Goal: Find specific page/section: Find specific page/section

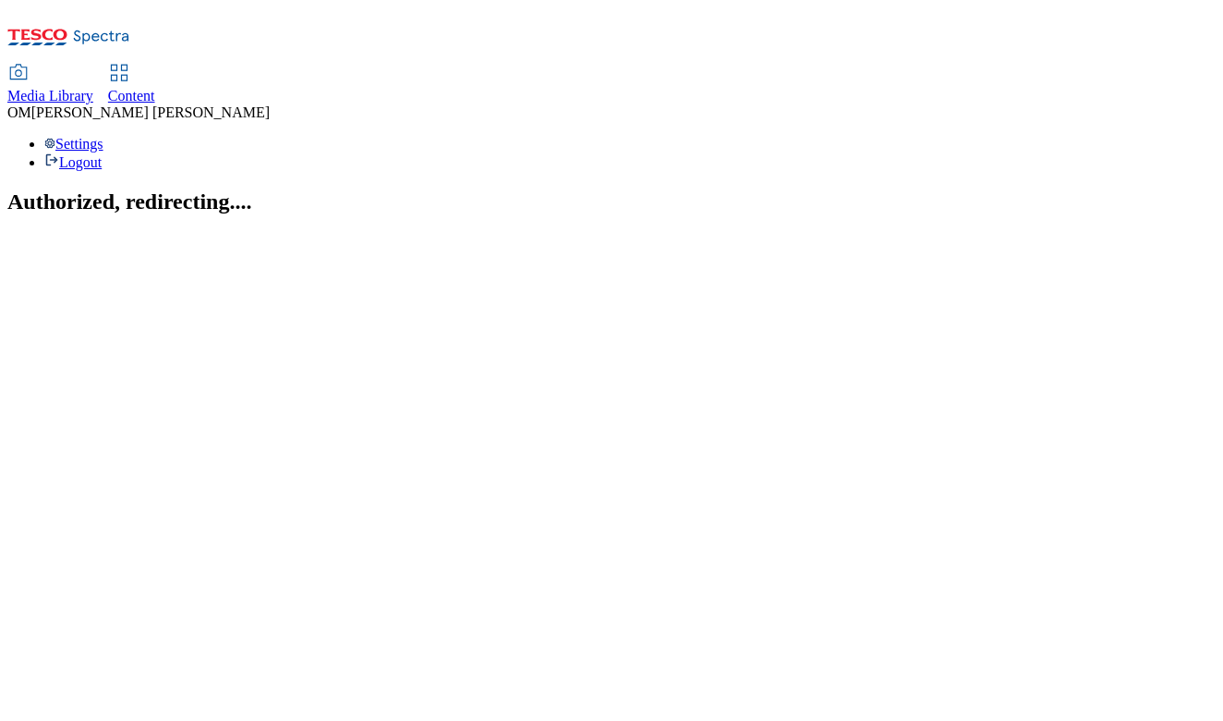
click at [93, 88] on span "Media Library" at bounding box center [50, 96] width 86 height 16
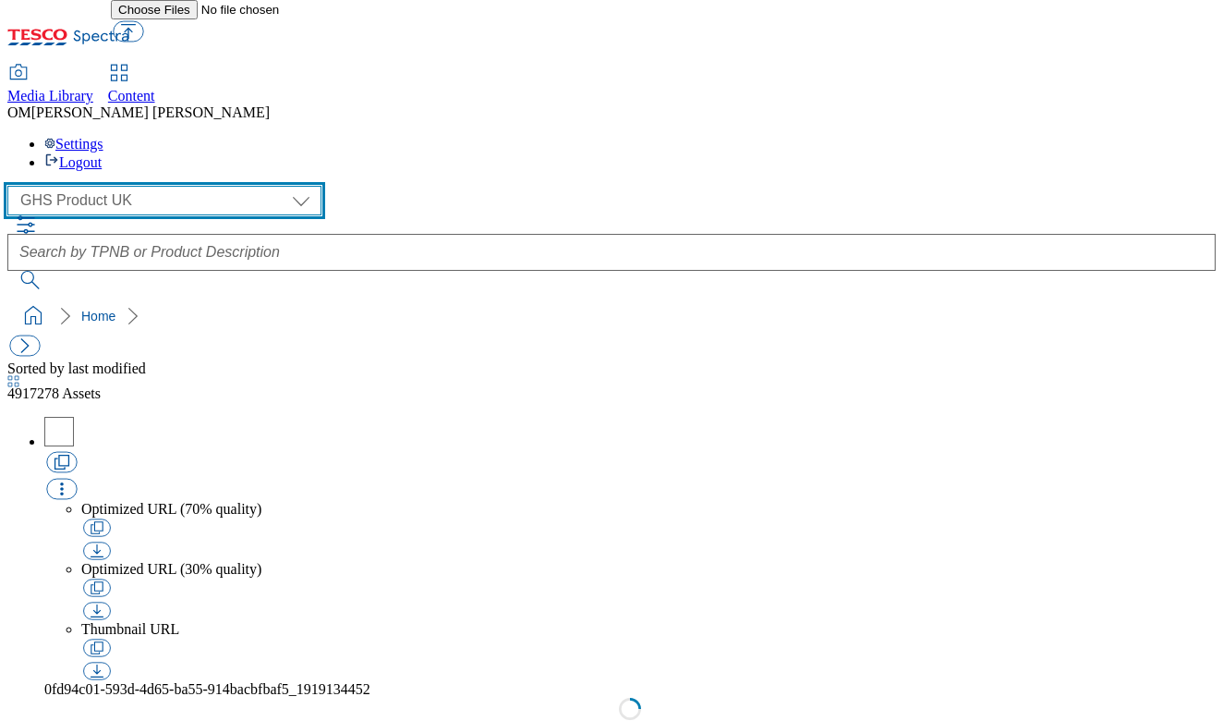
click at [152, 186] on select "GHS Marketing UK GHS Product UK ghs-roi" at bounding box center [164, 201] width 314 height 30
select select "flare-ghs-mktg"
click at [13, 186] on select "GHS Marketing UK GHS Product UK ghs-roi" at bounding box center [164, 201] width 314 height 30
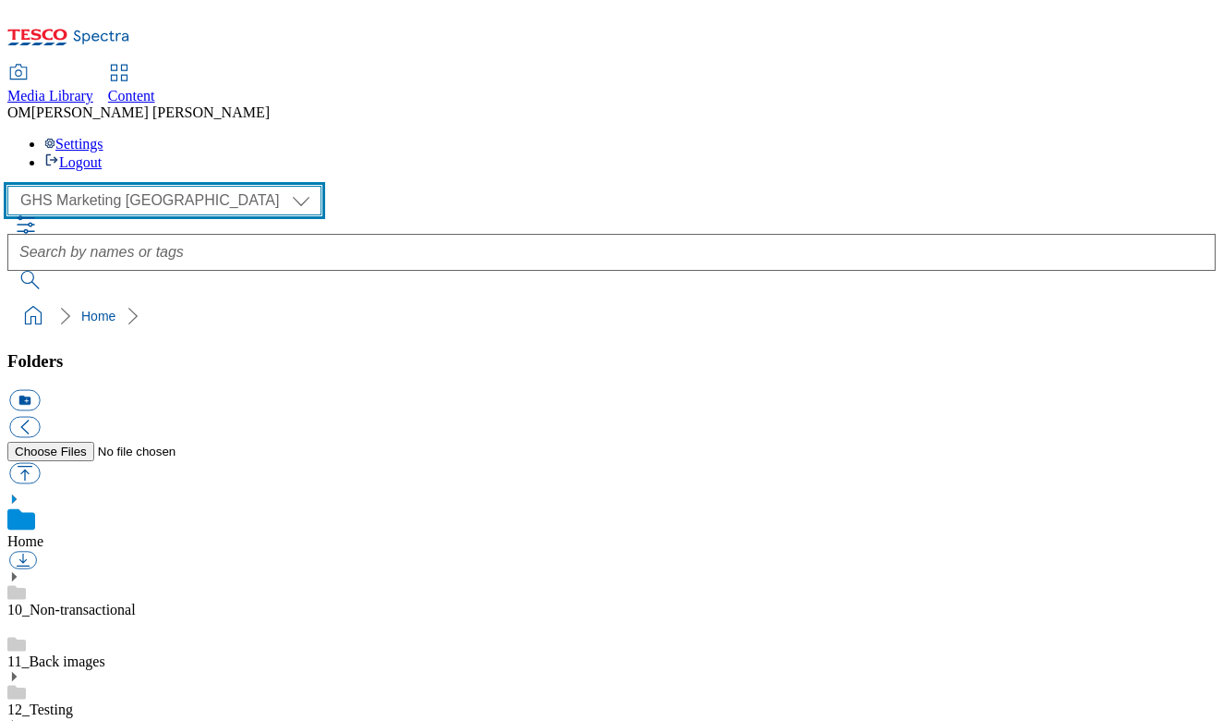
scroll to position [156, 0]
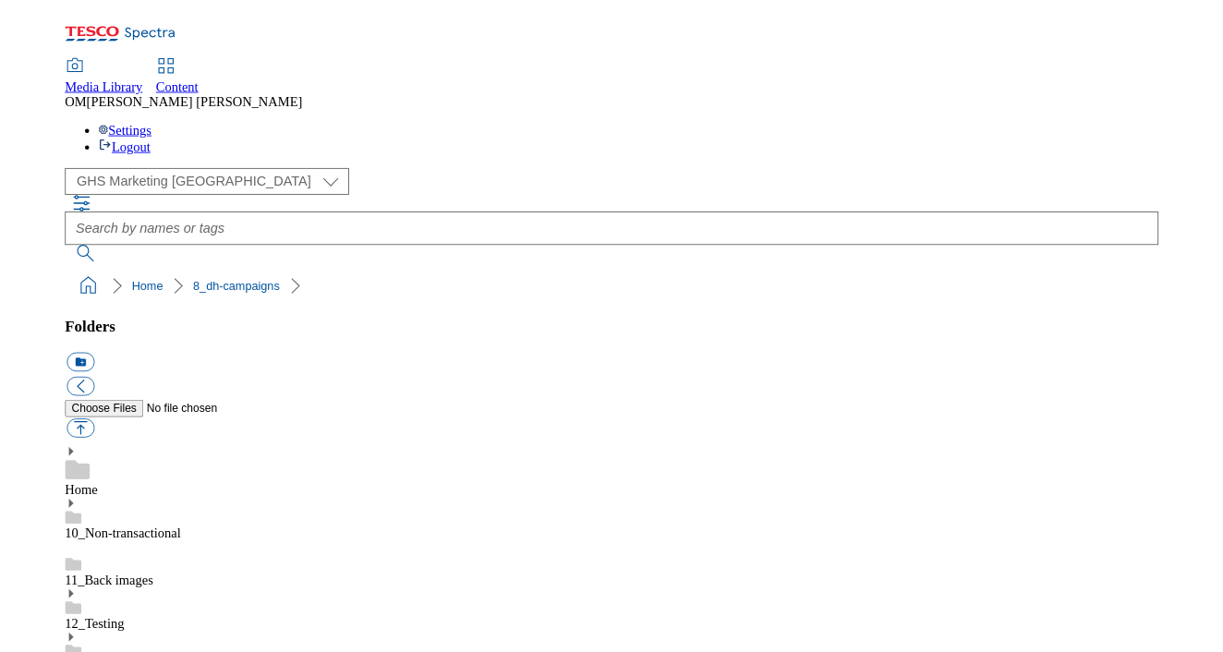
scroll to position [818, 0]
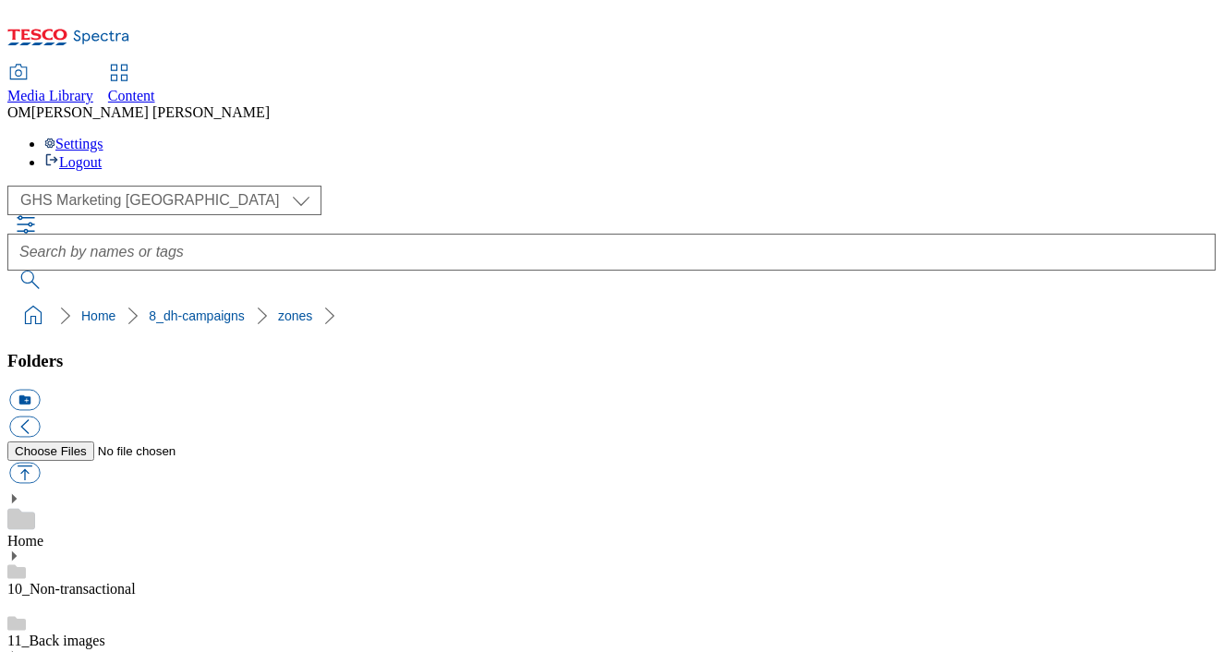
scroll to position [953, 0]
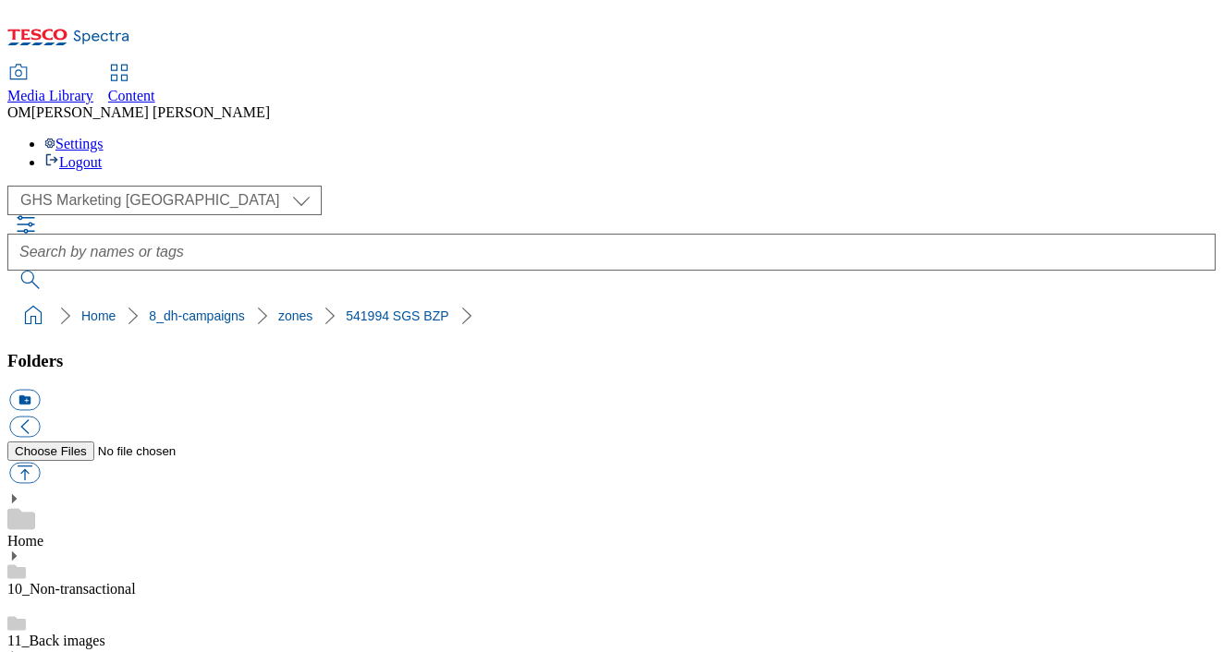
scroll to position [157, 0]
